Goal: Task Accomplishment & Management: Manage account settings

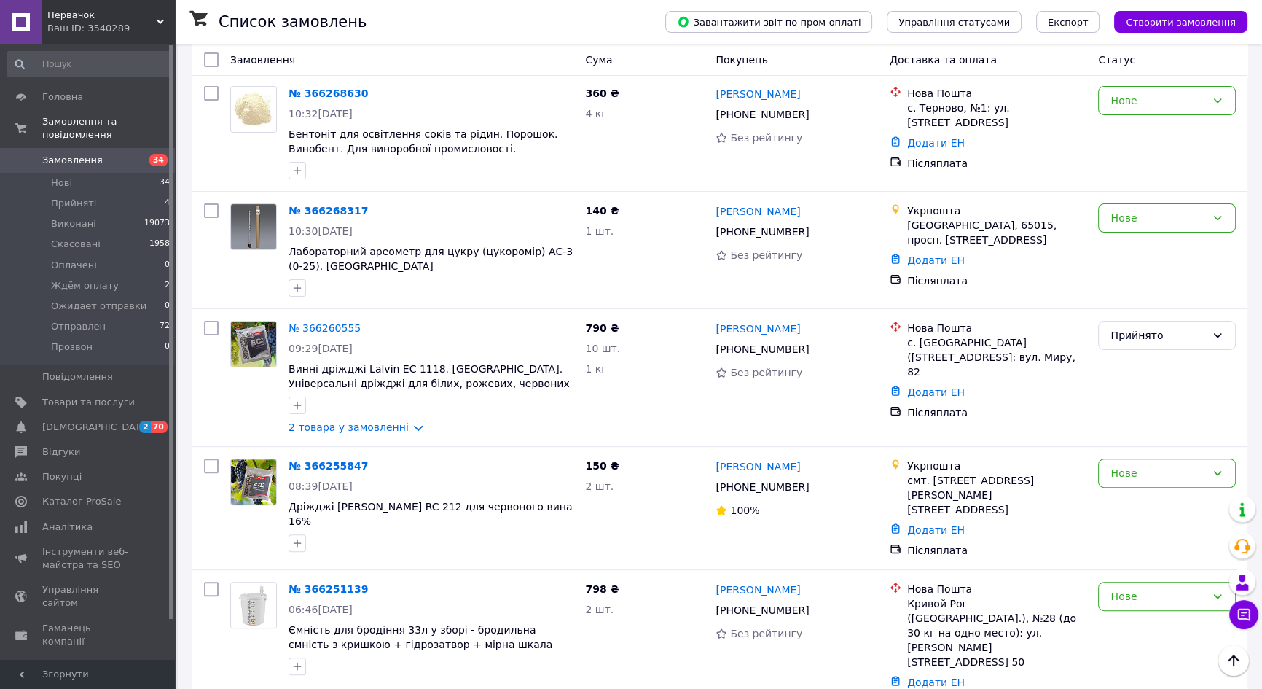
scroll to position [463, 0]
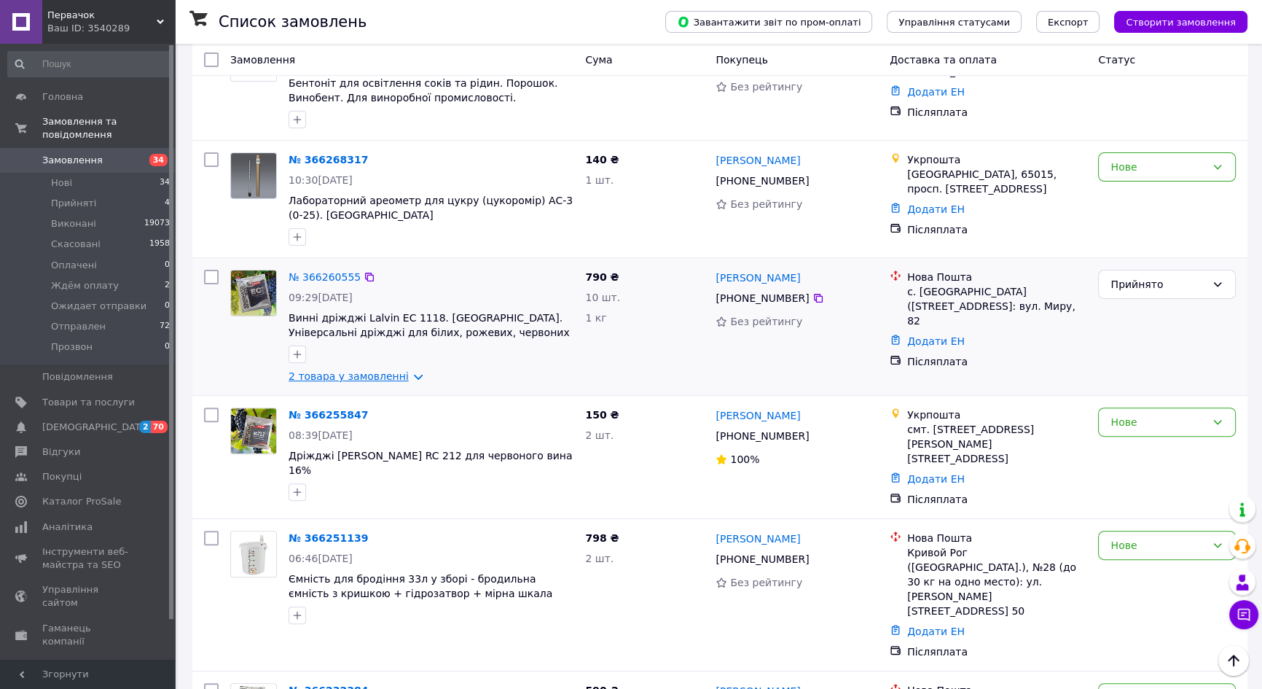
click at [393, 370] on link "2 товара у замовленні" at bounding box center [349, 376] width 120 height 12
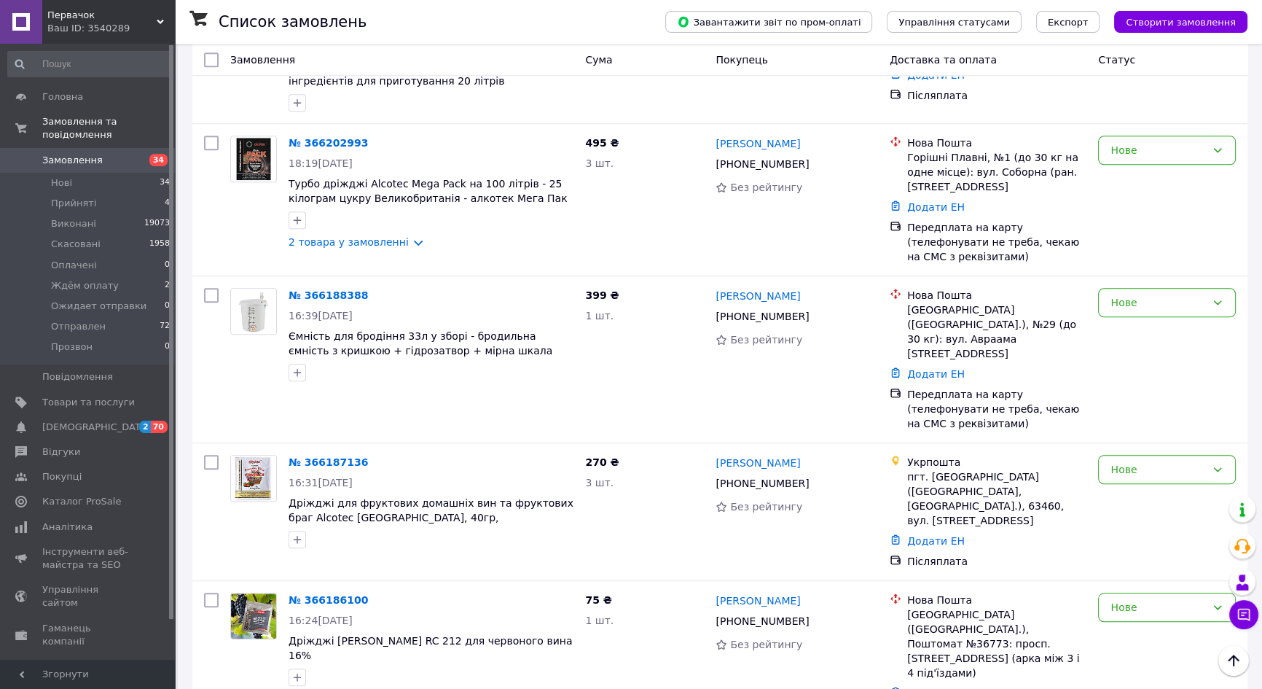
scroll to position [1457, 0]
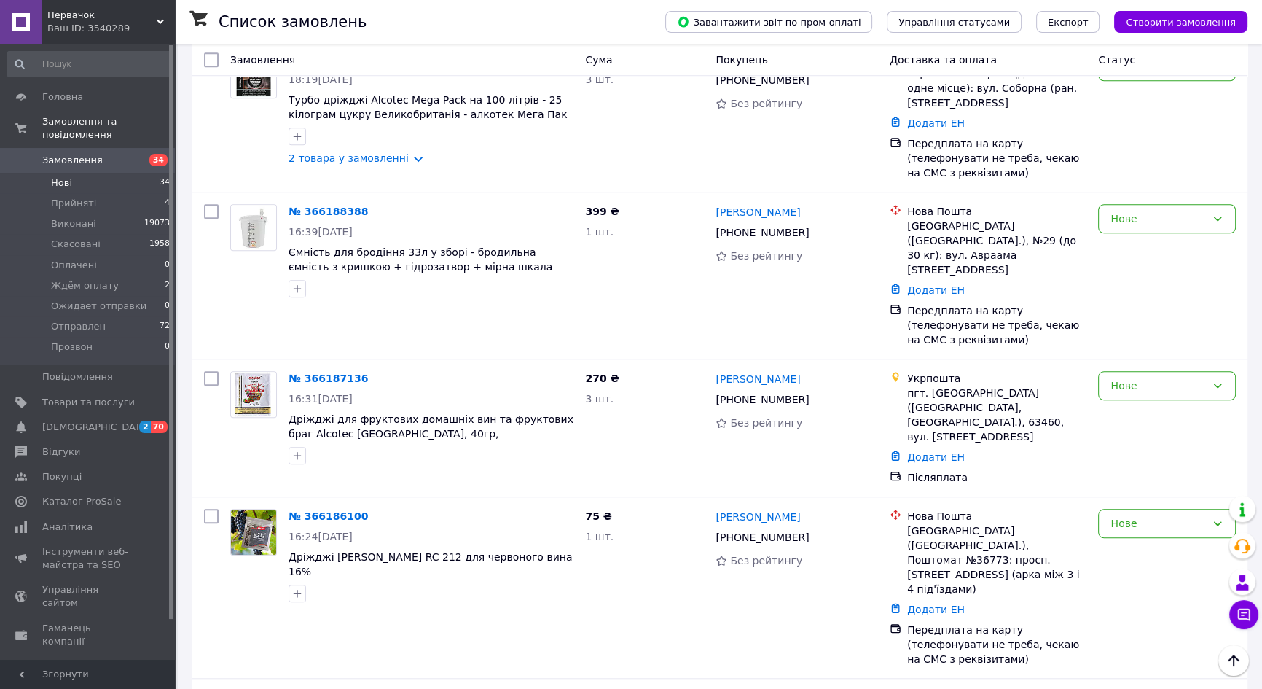
click at [46, 173] on li "Нові 34" at bounding box center [89, 183] width 179 height 20
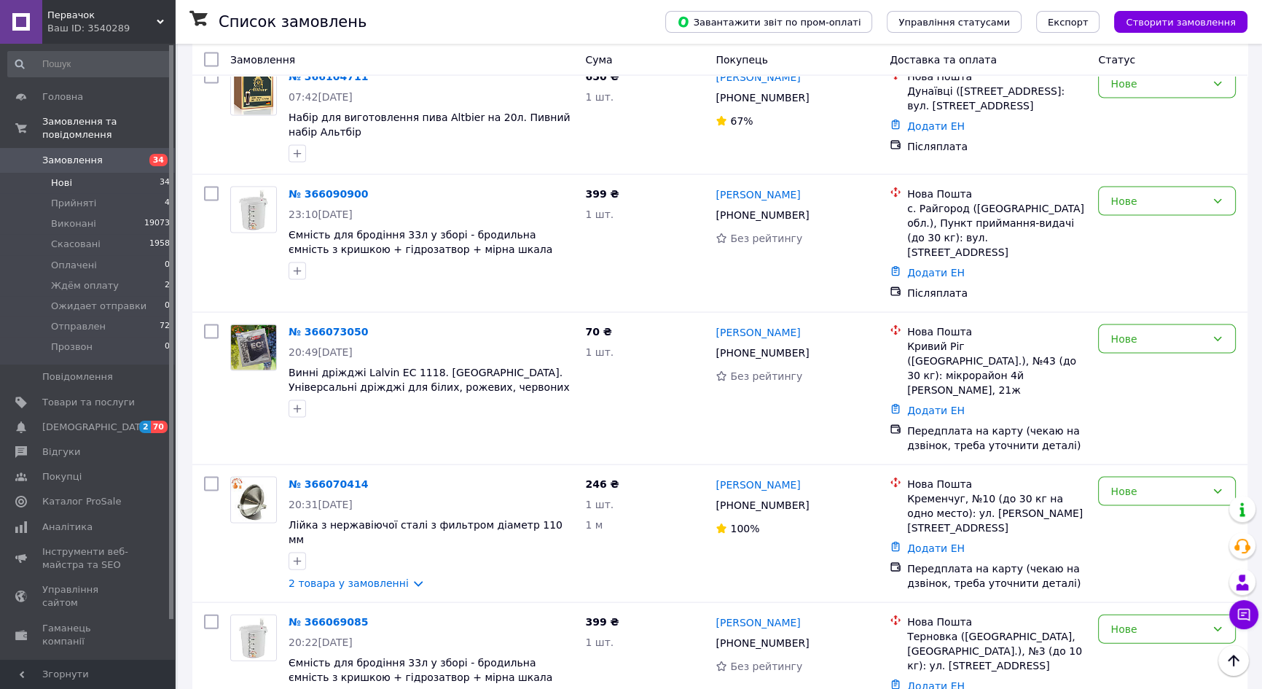
scroll to position [3767, 0]
click at [142, 19] on span "Первачок" at bounding box center [101, 15] width 109 height 13
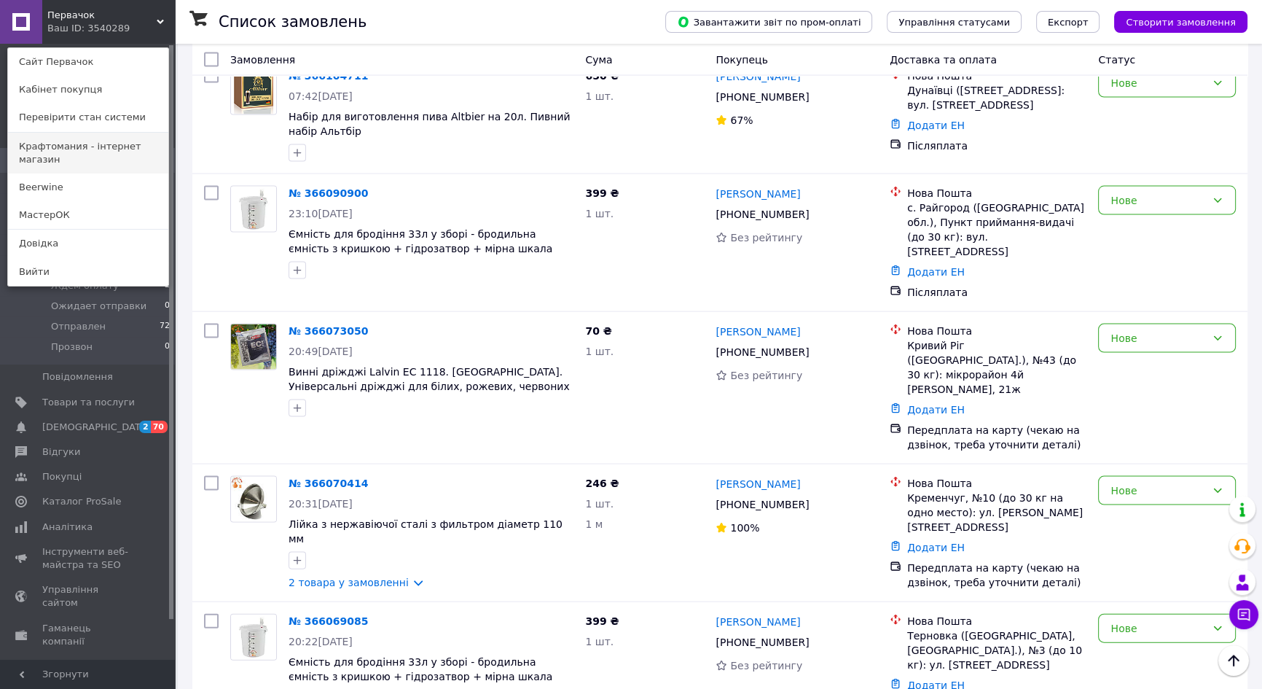
click at [98, 149] on link "Крафтомания - інтернет магазин" at bounding box center [88, 153] width 160 height 41
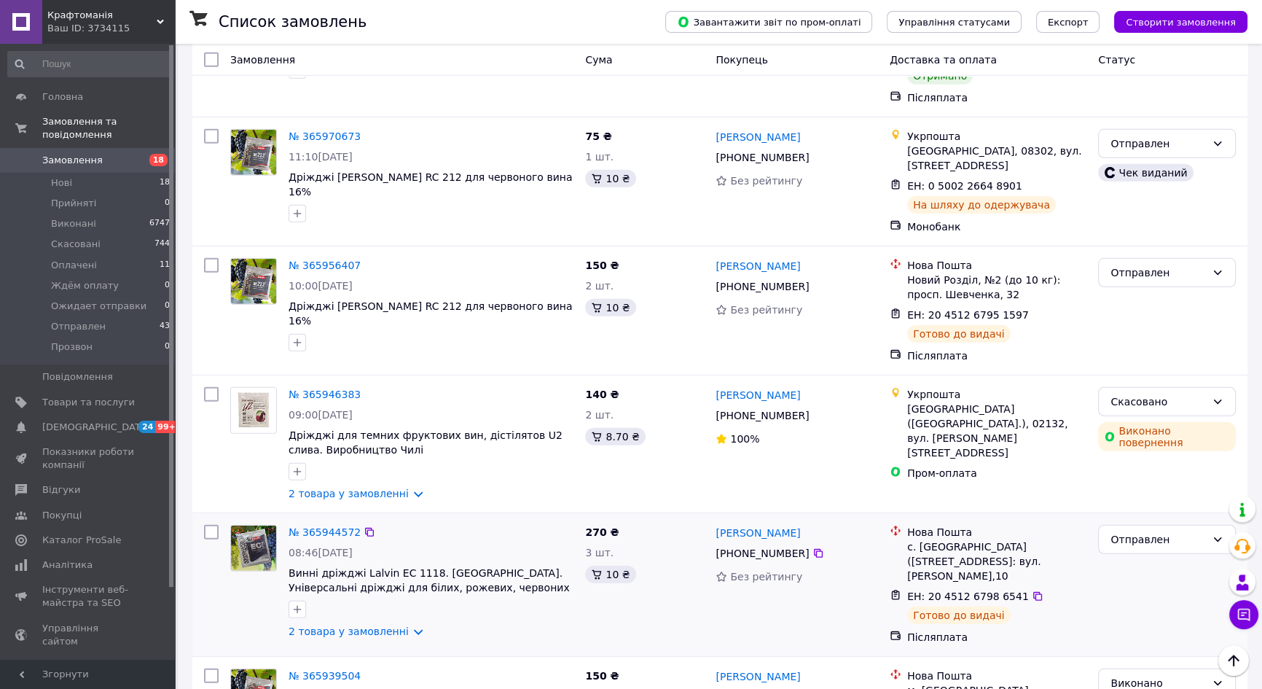
scroll to position [5497, 0]
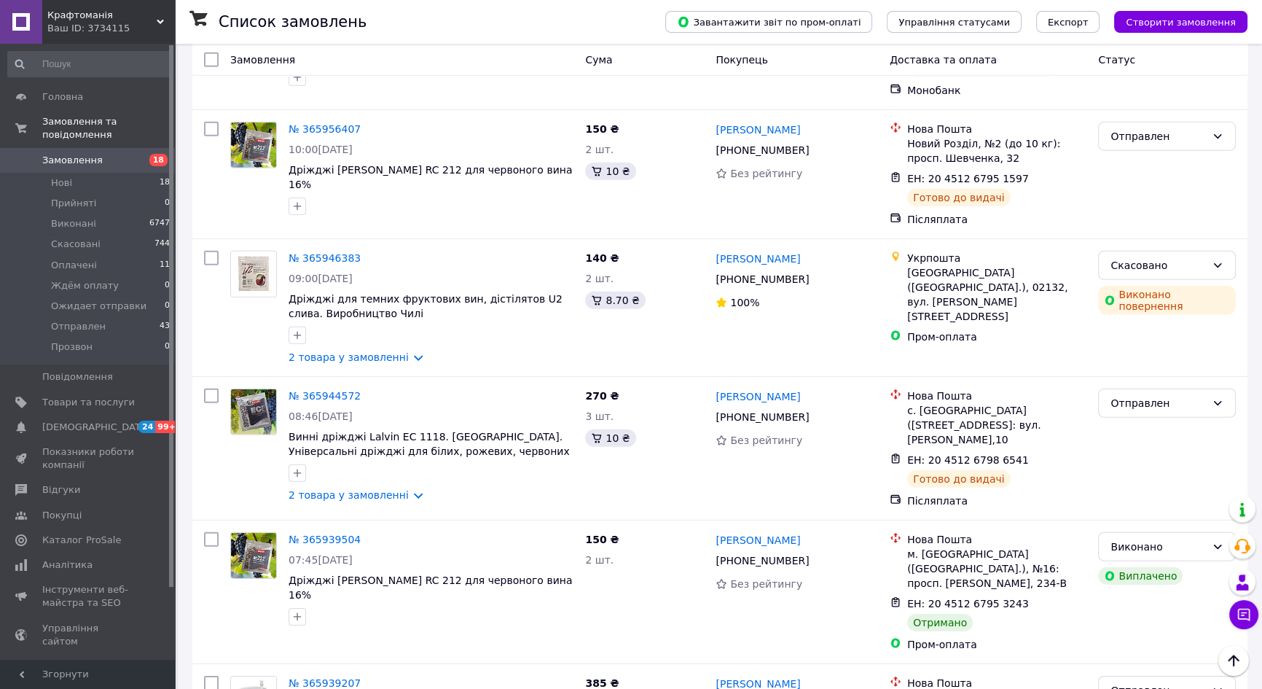
click at [130, 20] on span "Крафтоманія" at bounding box center [101, 15] width 109 height 13
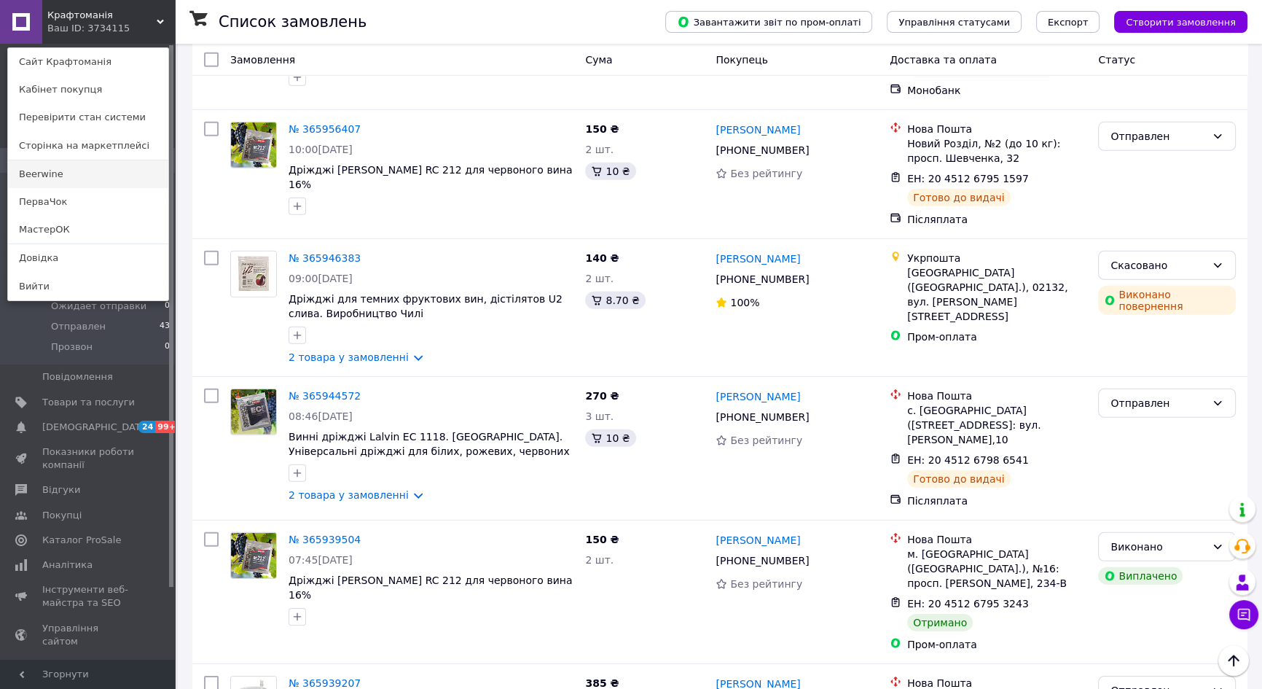
click at [104, 177] on link "Beerwine" at bounding box center [88, 174] width 160 height 28
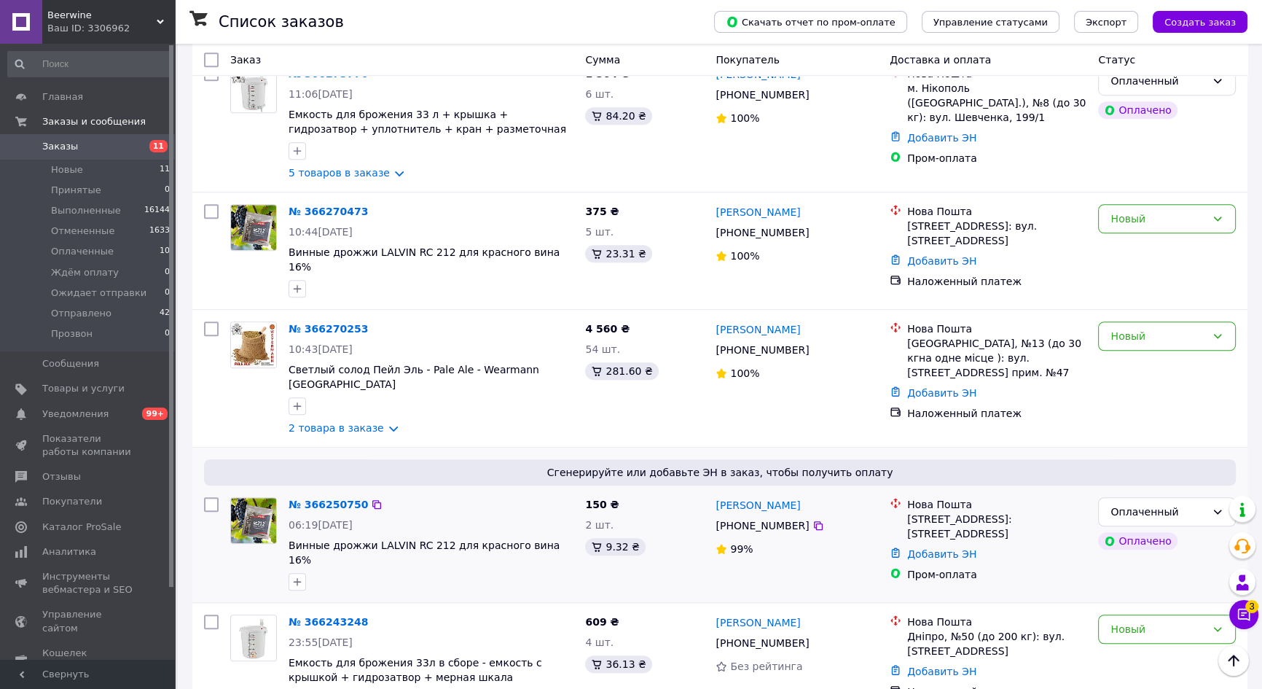
scroll to position [1258, 0]
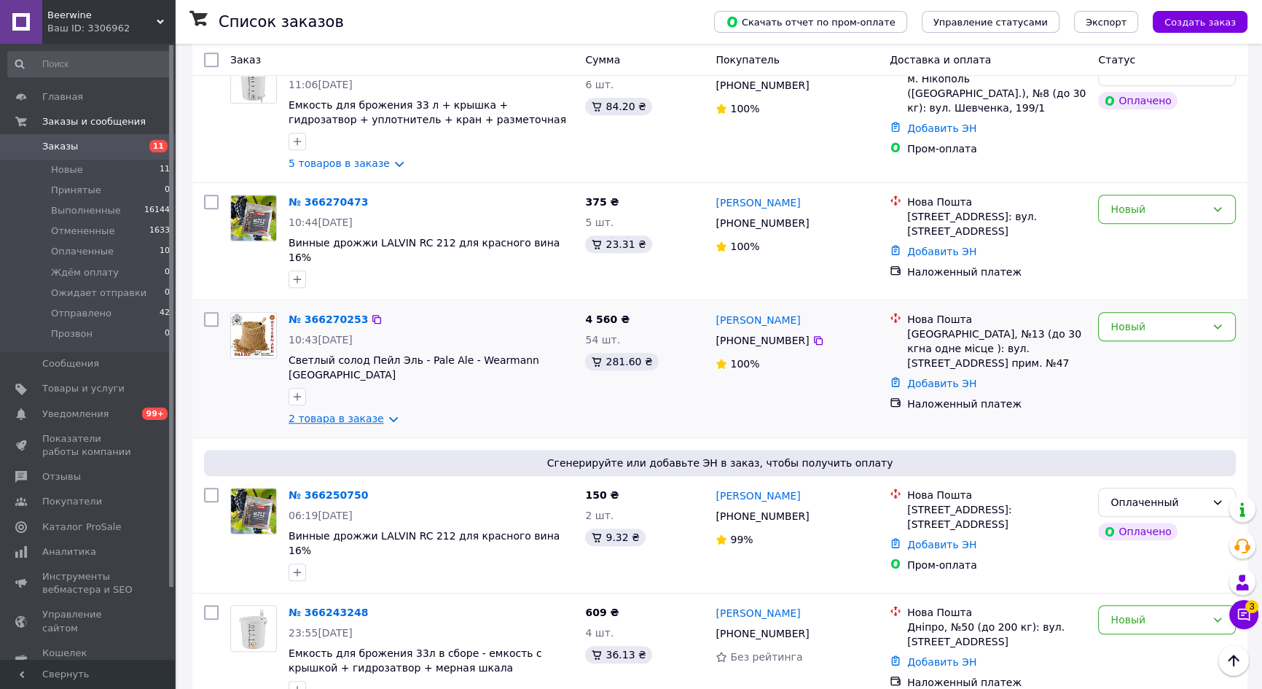
click at [370, 412] on link "2 товара в заказе" at bounding box center [336, 418] width 95 height 12
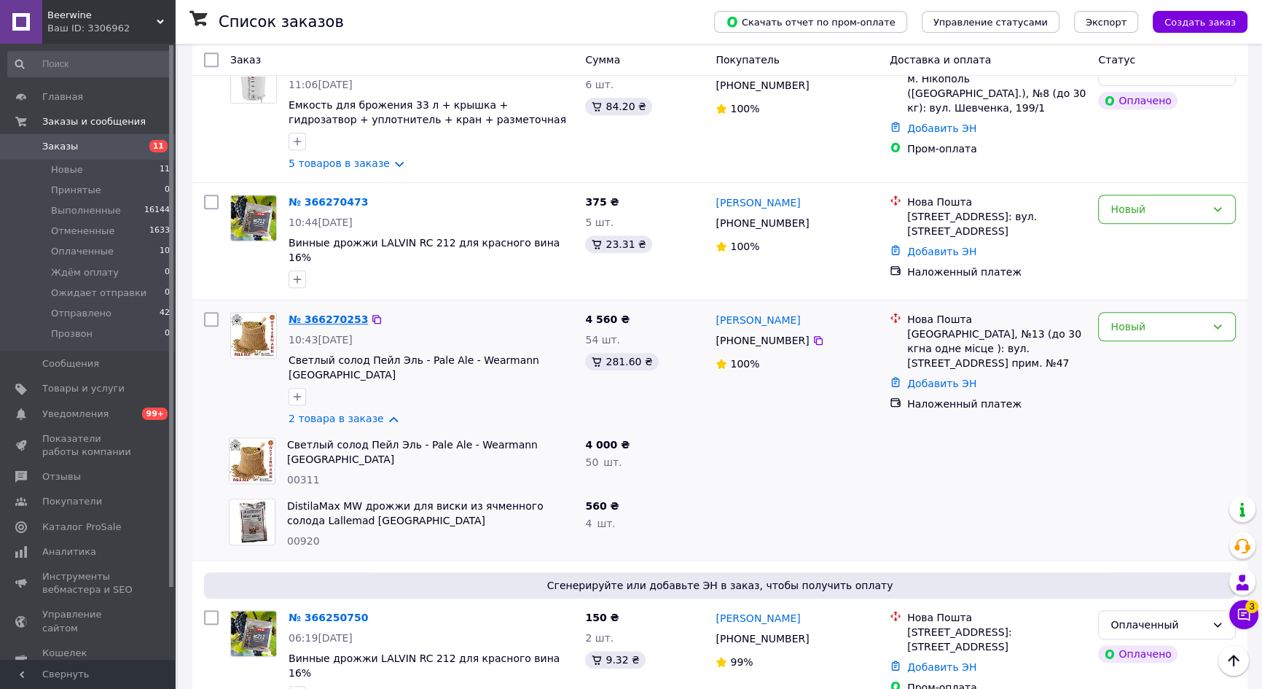
click at [323, 313] on link "№ 366270253" at bounding box center [328, 319] width 79 height 12
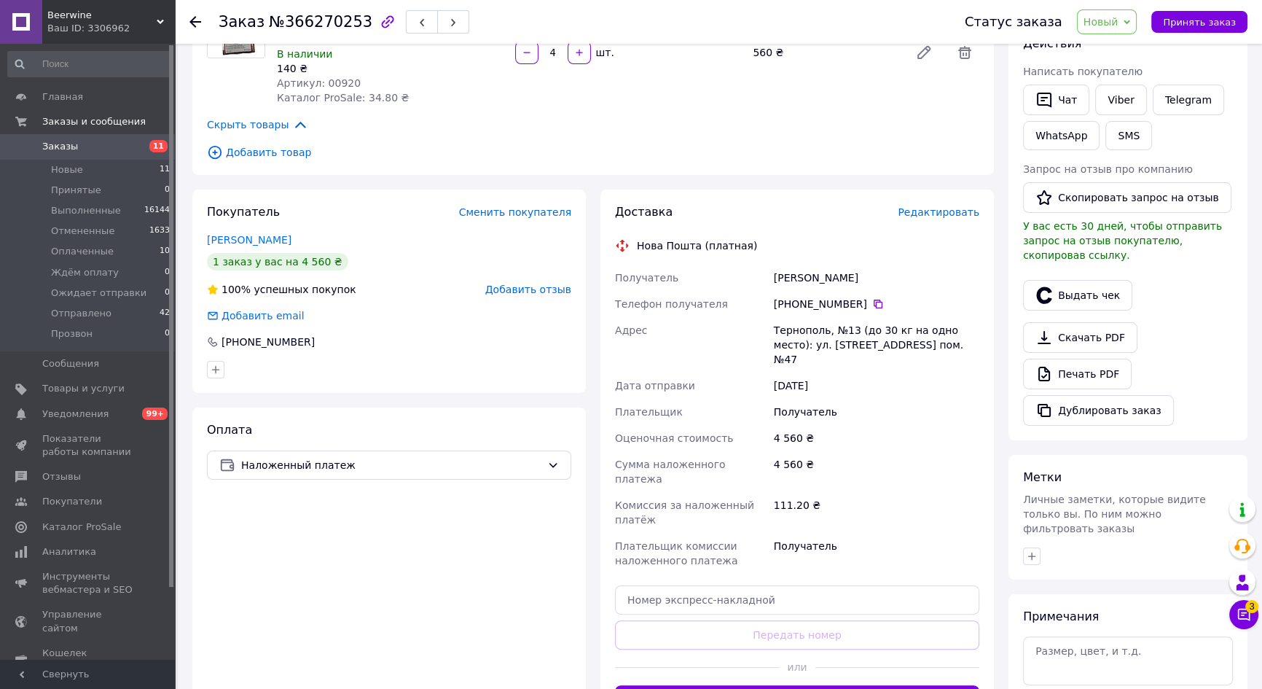
scroll to position [376, 0]
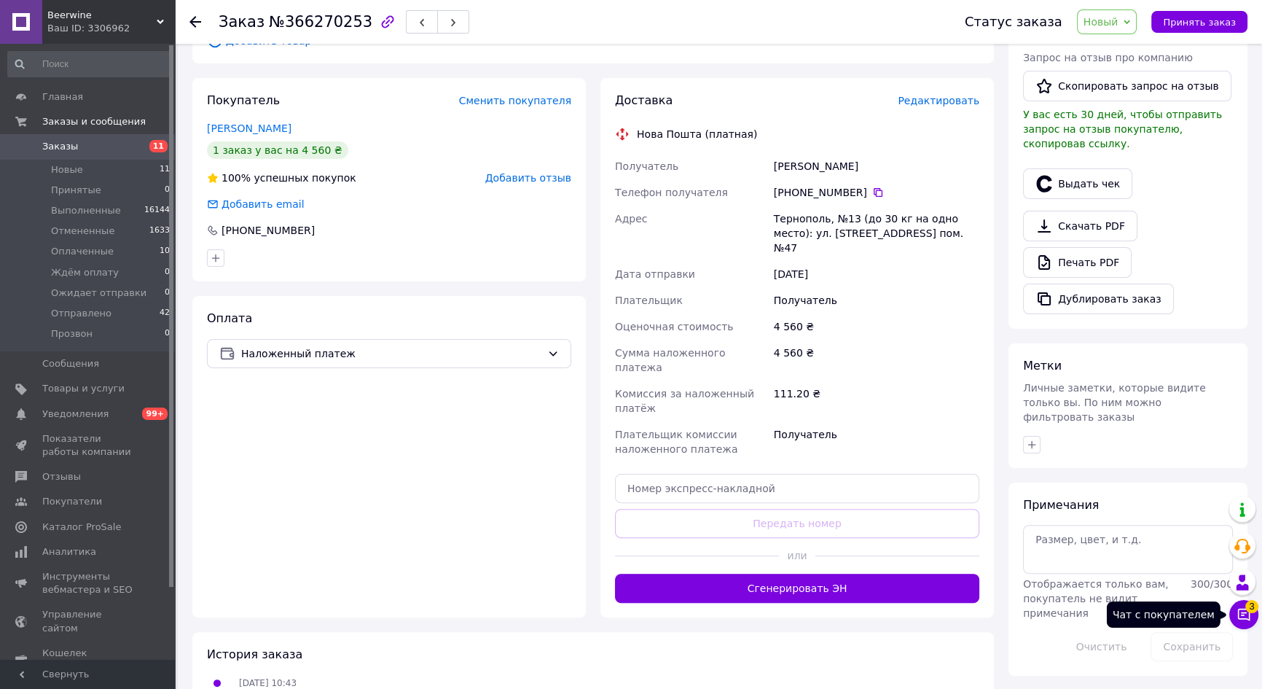
click at [1243, 619] on icon at bounding box center [1244, 614] width 12 height 12
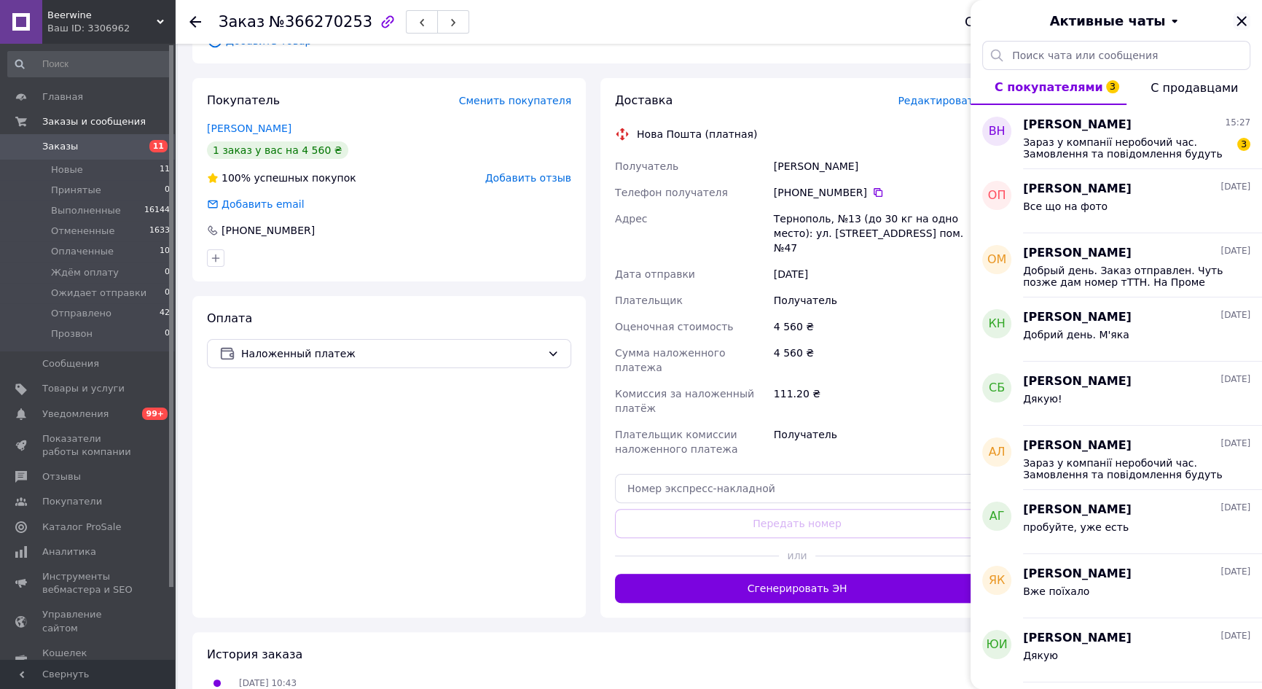
click at [1242, 21] on icon "Закрыть" at bounding box center [1240, 20] width 9 height 9
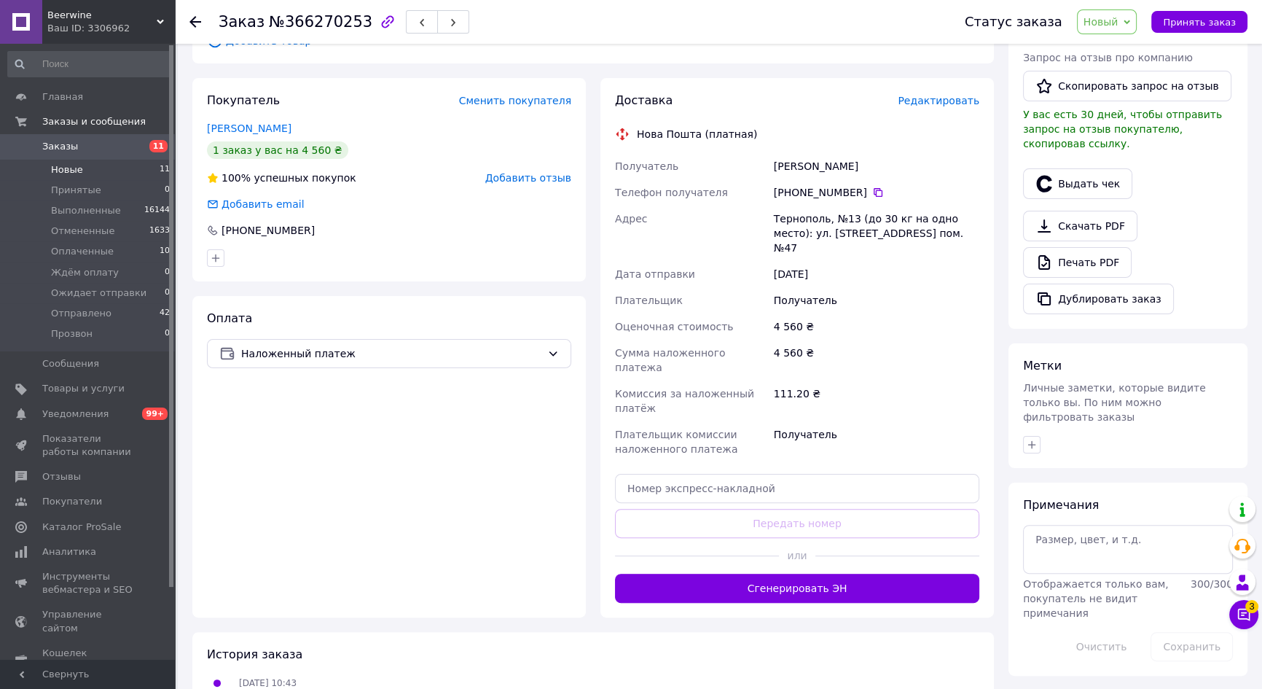
click at [63, 170] on span "Новые" at bounding box center [67, 169] width 32 height 13
